Goal: Find specific page/section: Find specific page/section

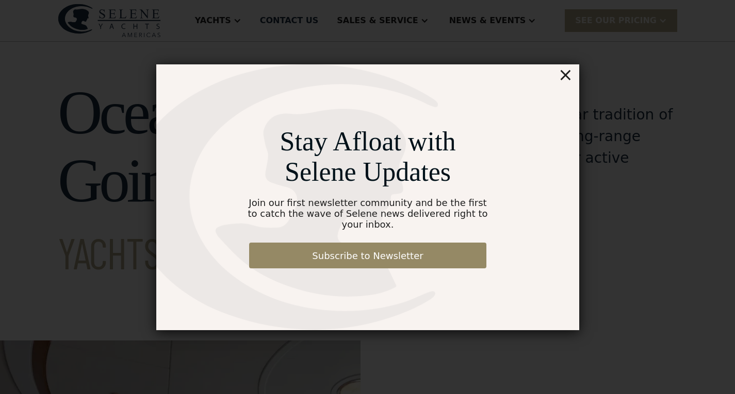
click at [399, 48] on div "Stay Afloat with Selene Updates Join our first newsletter community and be the …" at bounding box center [368, 197] width 662 height 446
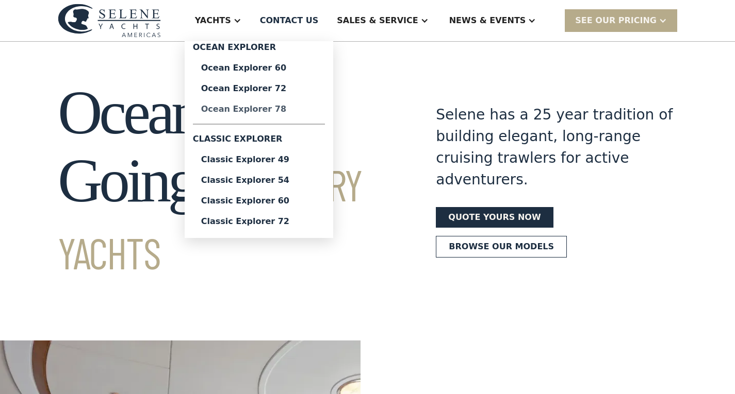
click at [300, 106] on div "Ocean Explorer 78" at bounding box center [259, 109] width 116 height 8
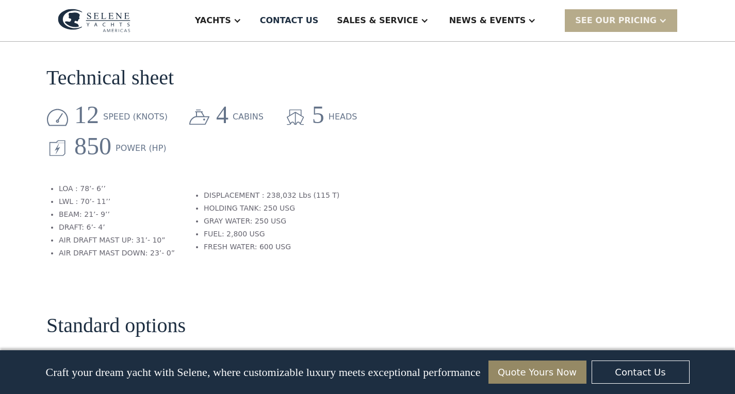
scroll to position [1186, 0]
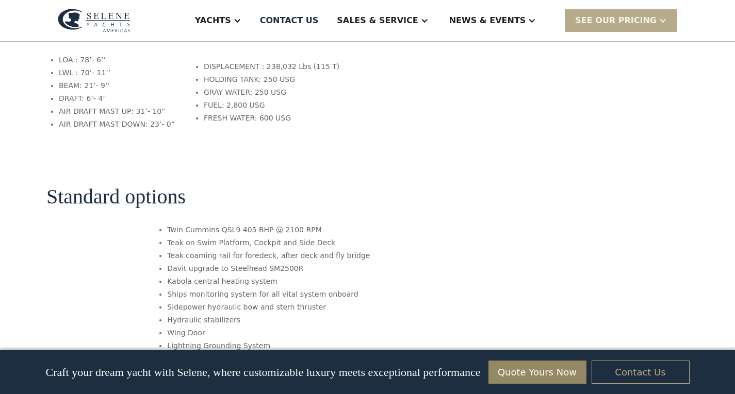
click at [653, 374] on link "Contact Us" at bounding box center [640, 372] width 98 height 23
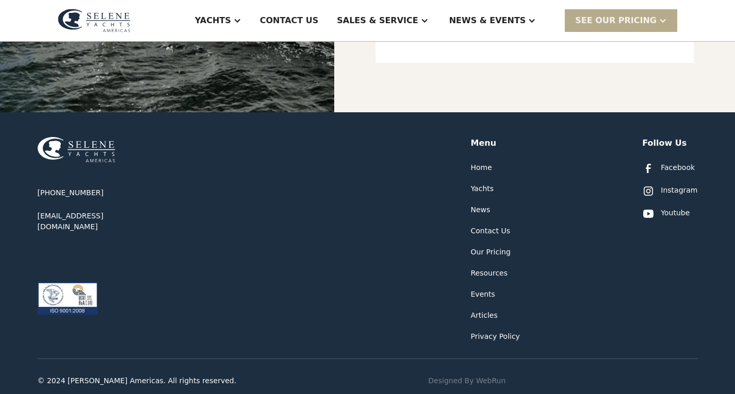
scroll to position [545, 0]
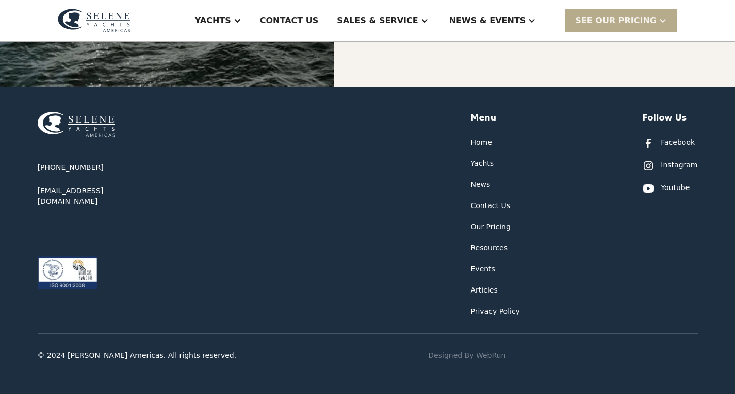
click at [483, 226] on div "Our Pricing" at bounding box center [491, 227] width 40 height 11
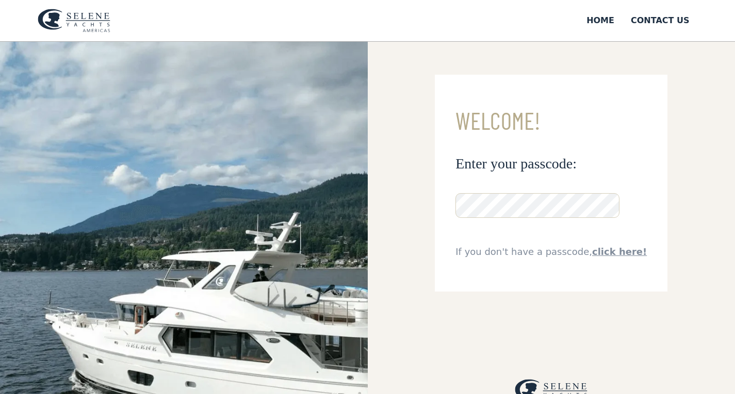
click at [609, 256] on link "click here!" at bounding box center [619, 251] width 55 height 11
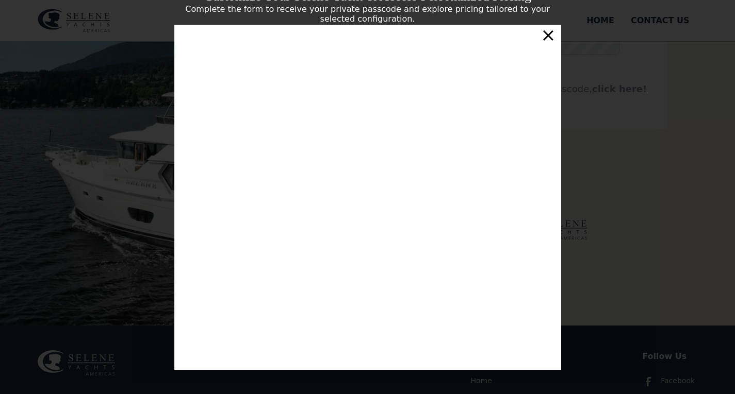
scroll to position [206, 0]
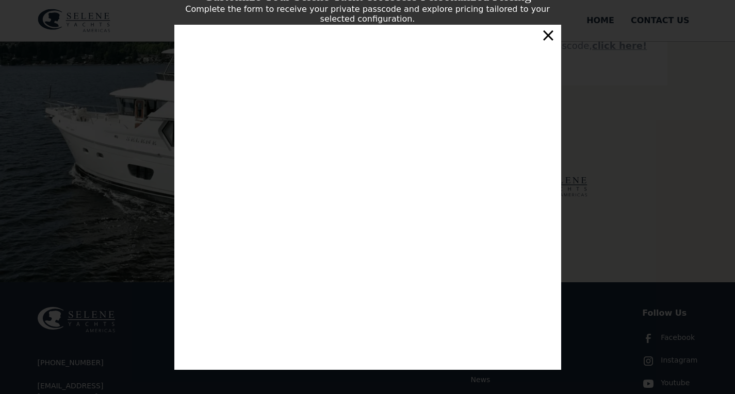
click at [551, 40] on div "×" at bounding box center [547, 35] width 15 height 21
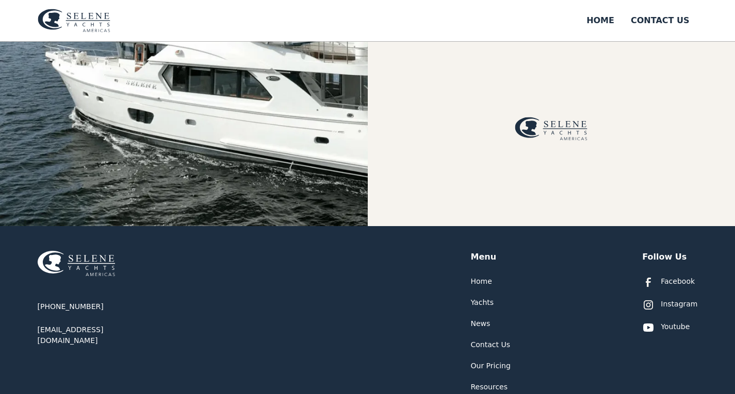
scroll to position [402, 0]
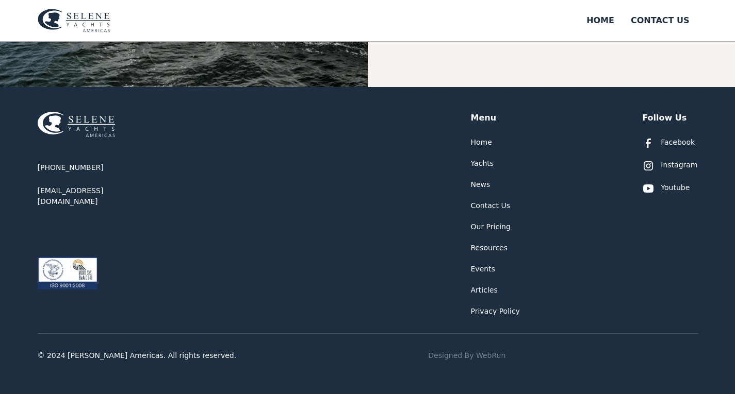
click at [470, 353] on p "Designed By WebRun" at bounding box center [466, 356] width 77 height 11
